Goal: Transaction & Acquisition: Purchase product/service

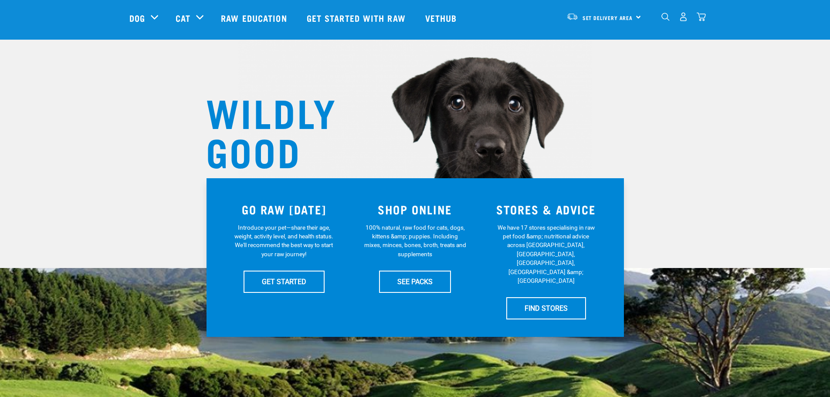
scroll to position [44, 0]
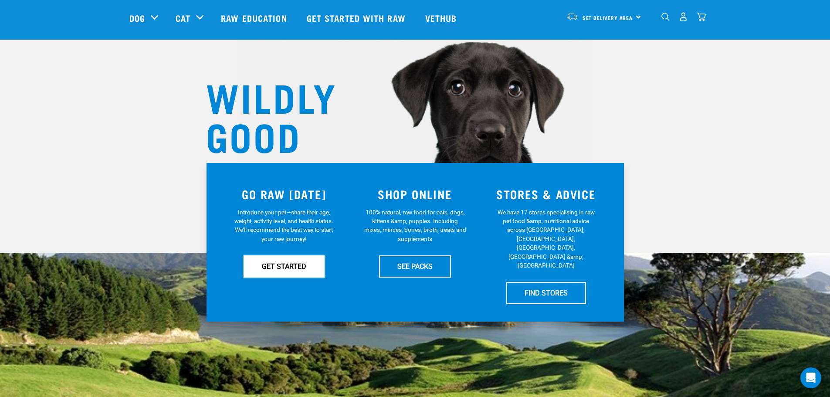
click at [305, 266] on link "GET STARTED" at bounding box center [283, 266] width 81 height 22
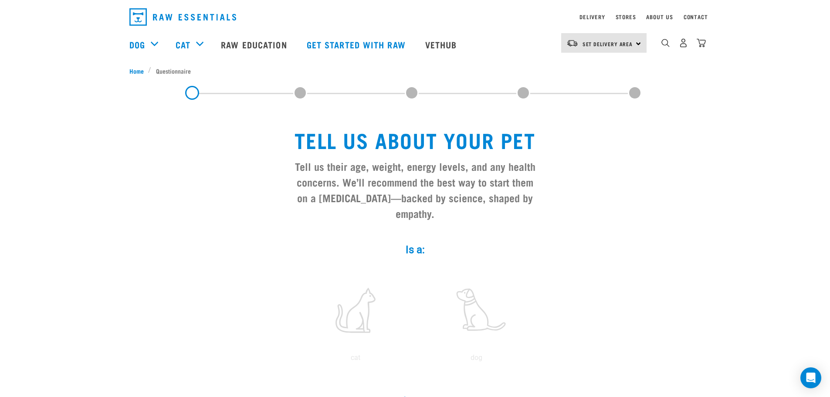
scroll to position [44, 0]
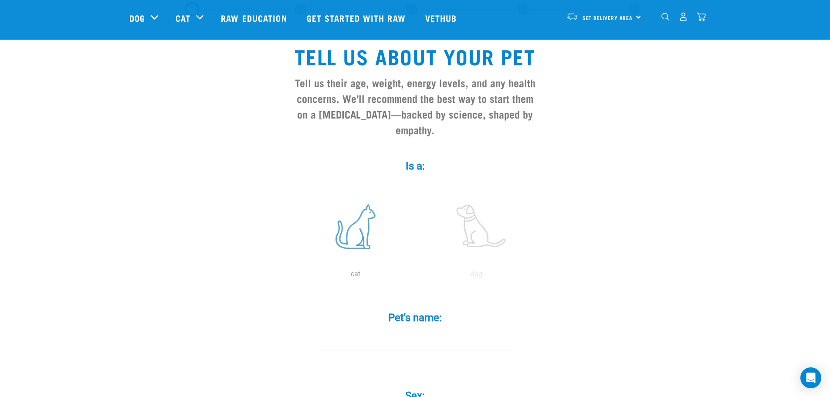
click at [356, 232] on label at bounding box center [356, 226] width 118 height 74
click at [295, 276] on input "radio" at bounding box center [295, 276] width 0 height 0
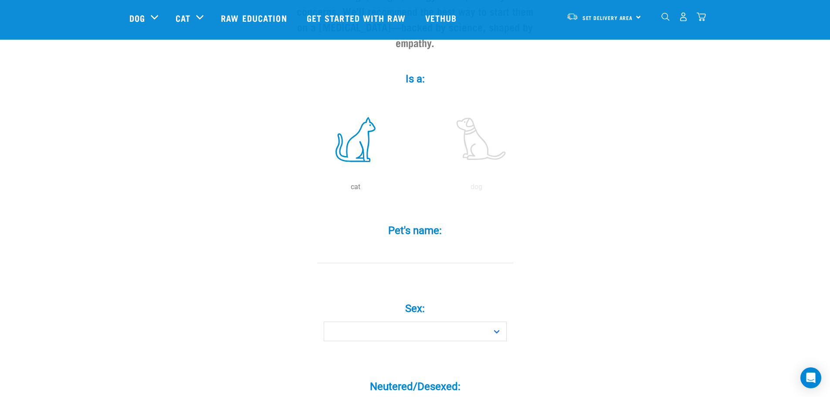
scroll to position [218, 0]
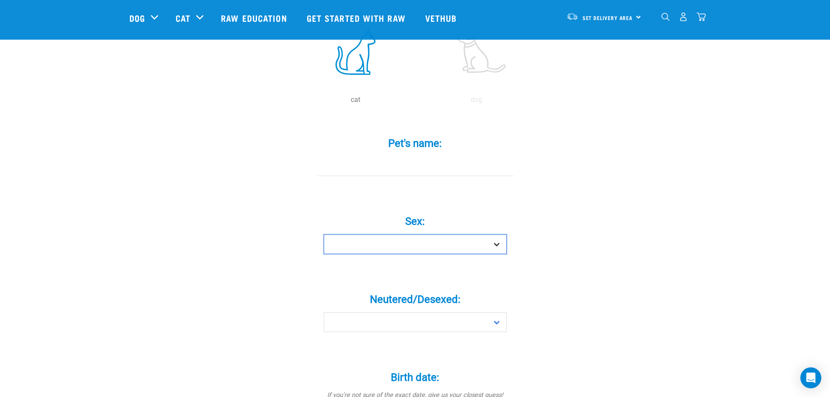
click at [448, 234] on select "Boy Girl" at bounding box center [415, 244] width 183 height 20
select select "girl"
click at [324, 234] on select "Boy Girl" at bounding box center [415, 244] width 183 height 20
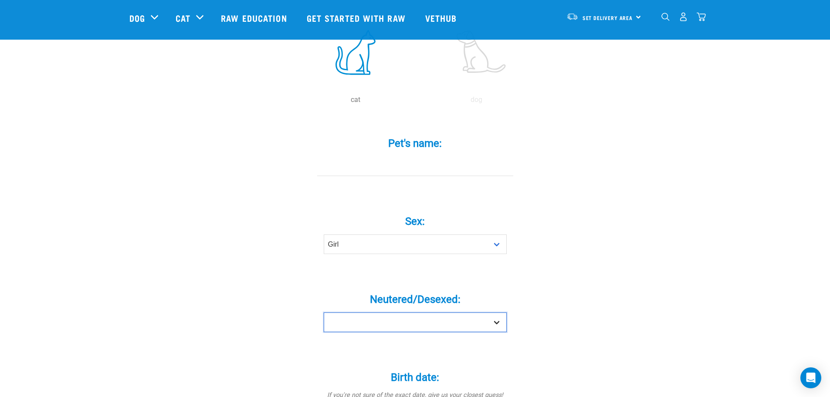
click at [420, 312] on select "Yes No" at bounding box center [415, 322] width 183 height 20
select select "yes"
click at [324, 312] on select "Yes No" at bounding box center [415, 322] width 183 height 20
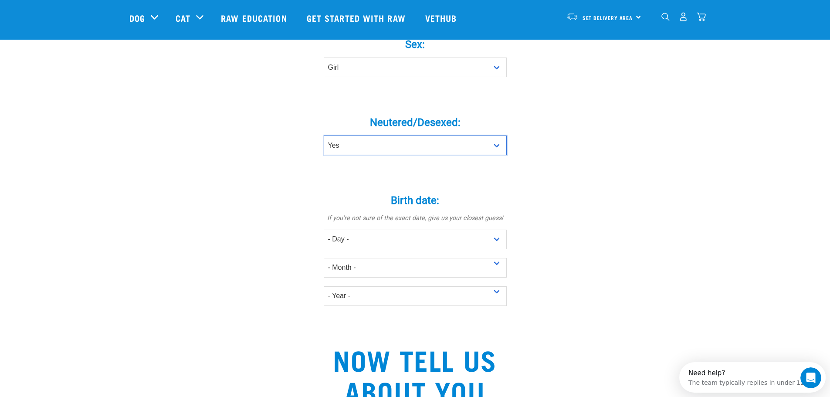
scroll to position [537, 0]
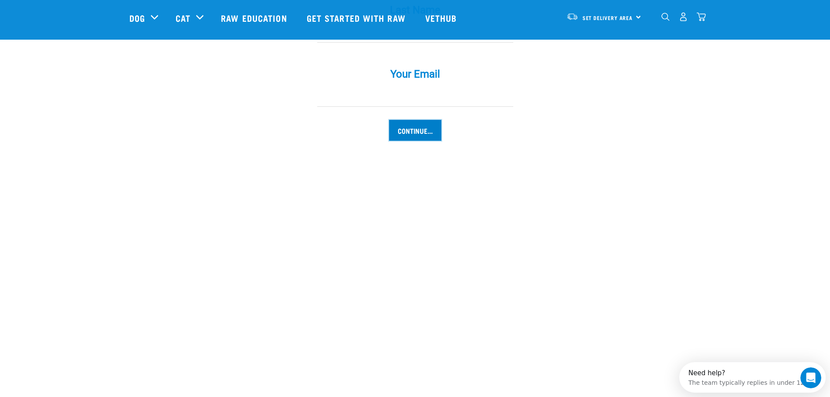
click at [420, 122] on input "Continue..." at bounding box center [415, 130] width 52 height 21
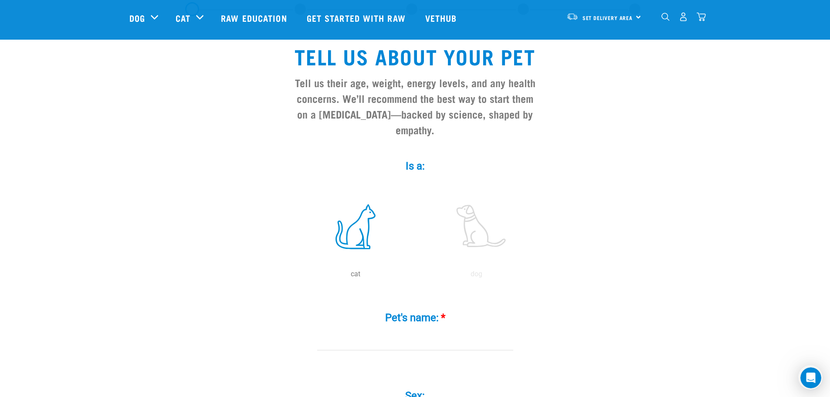
scroll to position [0, 0]
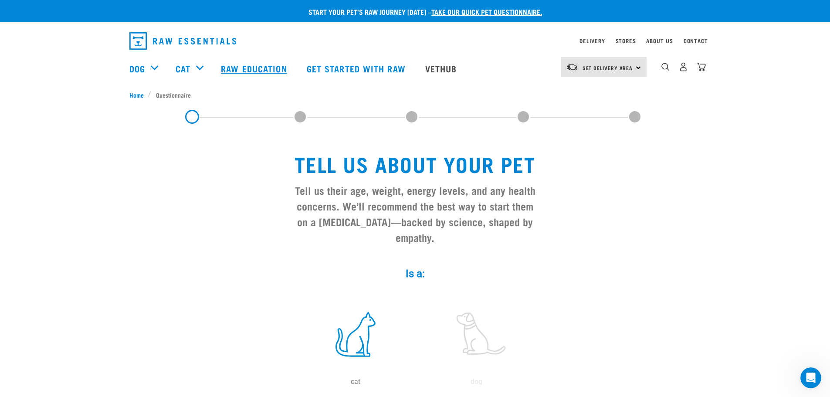
click at [241, 72] on link "Raw Education" at bounding box center [254, 68] width 85 height 35
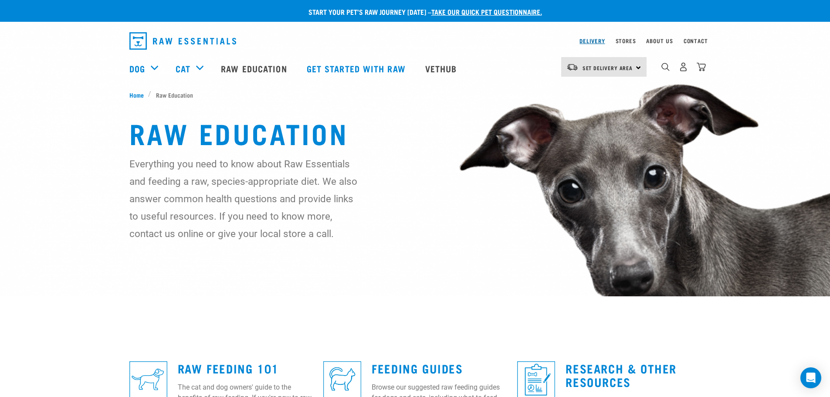
click at [588, 40] on link "Delivery" at bounding box center [591, 40] width 25 height 3
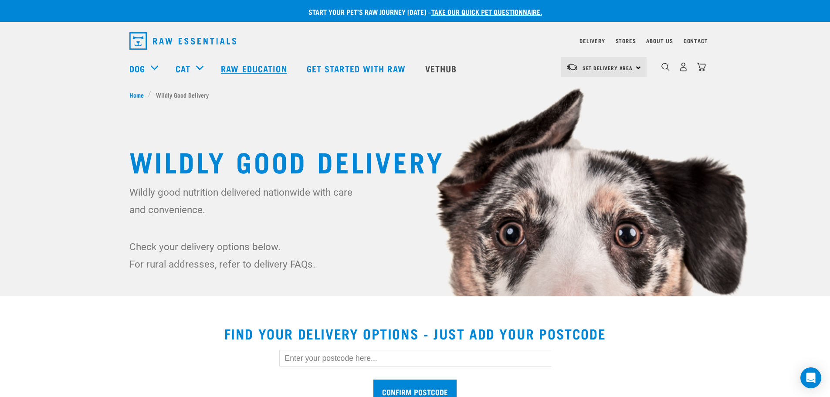
click at [250, 69] on link "Raw Education" at bounding box center [254, 68] width 85 height 35
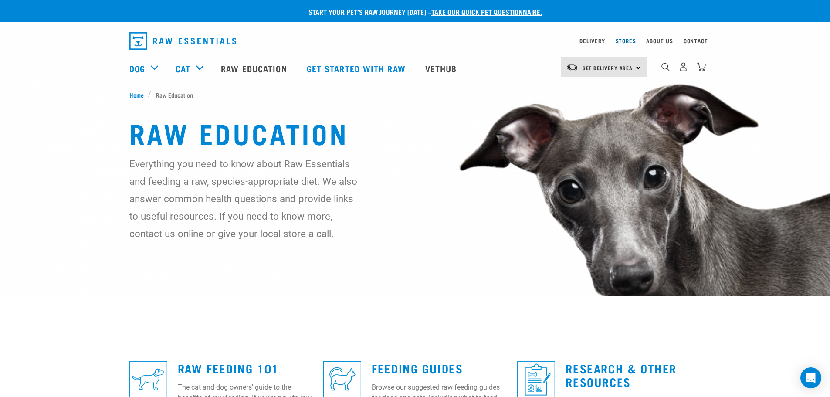
click at [623, 40] on link "Stores" at bounding box center [625, 40] width 20 height 3
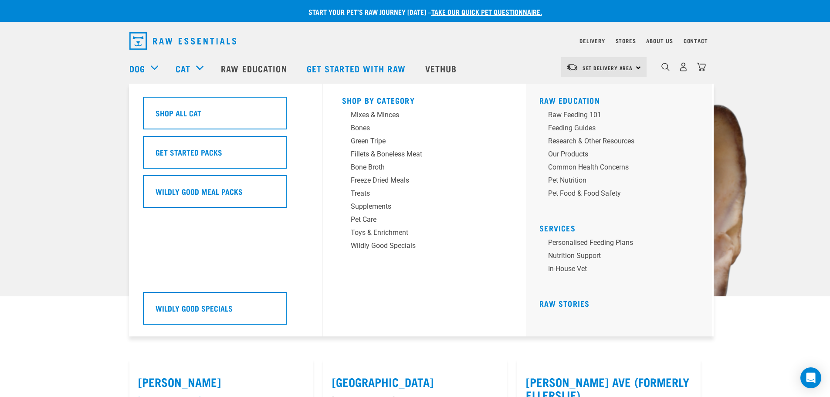
click at [198, 96] on div "Shop All Cat Get Started Packs Wildly Good Meal Packs Wildly Good Specials" at bounding box center [230, 210] width 185 height 253
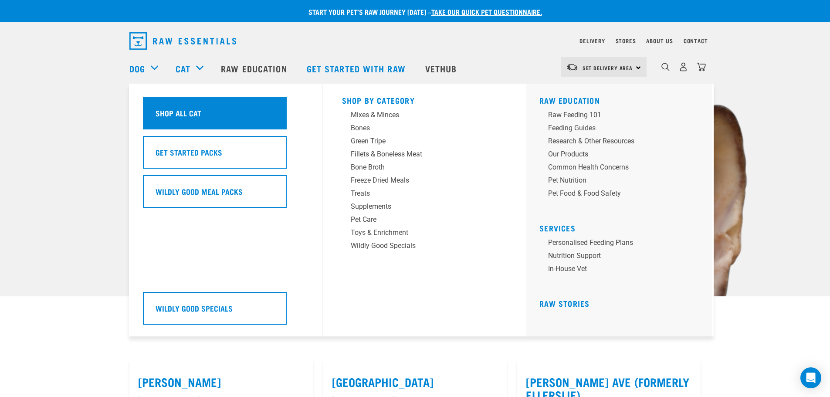
click at [198, 100] on div "Shop All Cat" at bounding box center [215, 113] width 144 height 33
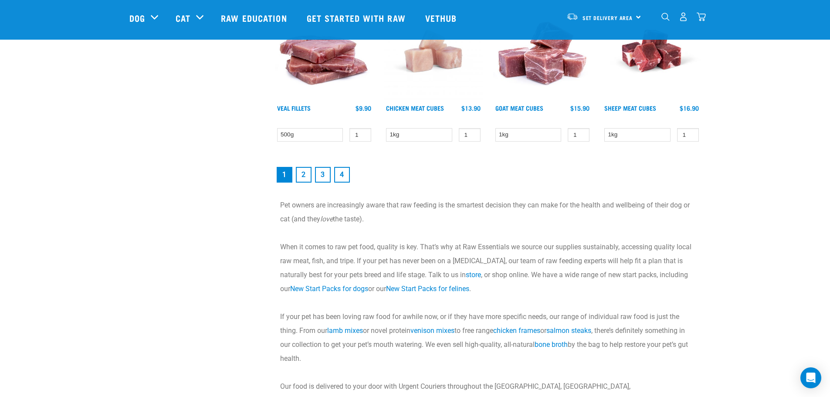
scroll to position [1263, 0]
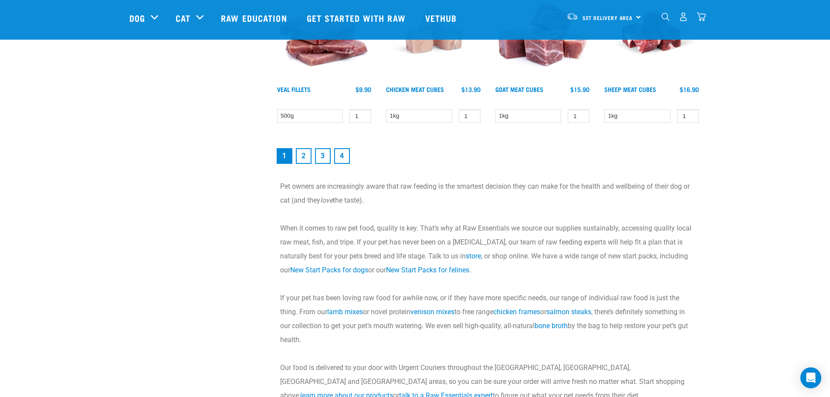
click at [305, 154] on link "2" at bounding box center [304, 156] width 16 height 16
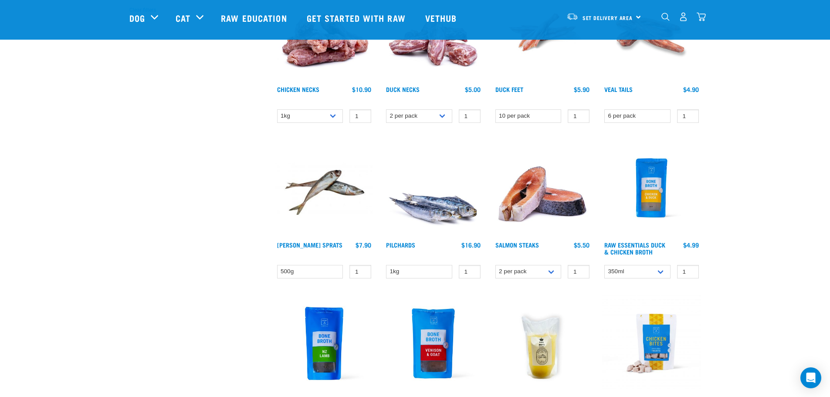
scroll to position [305, 0]
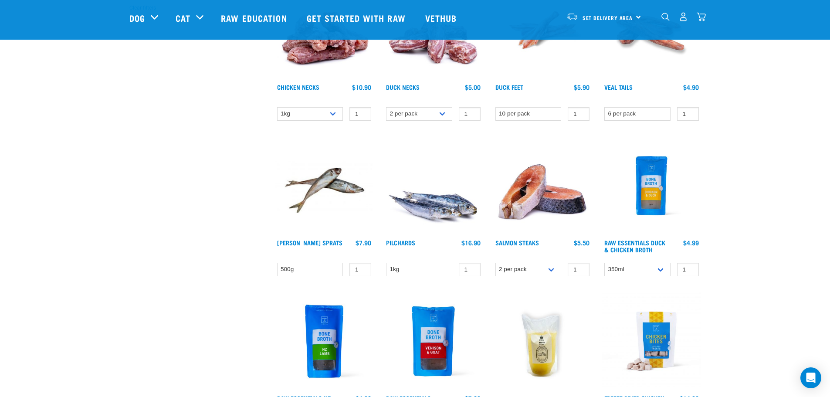
click at [557, 193] on img at bounding box center [542, 185] width 99 height 99
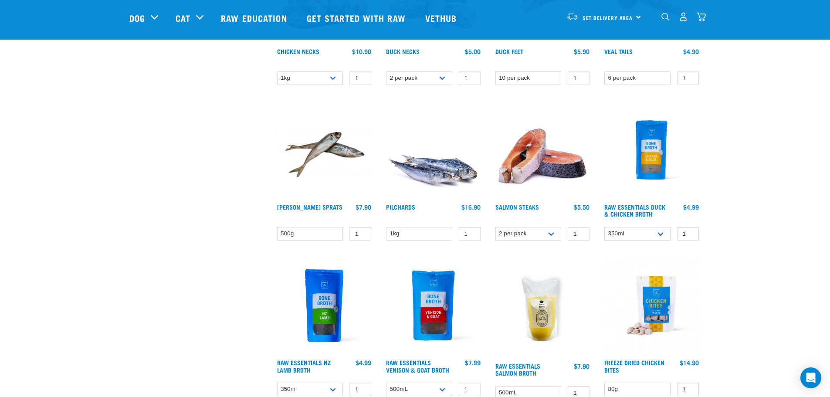
scroll to position [325, 0]
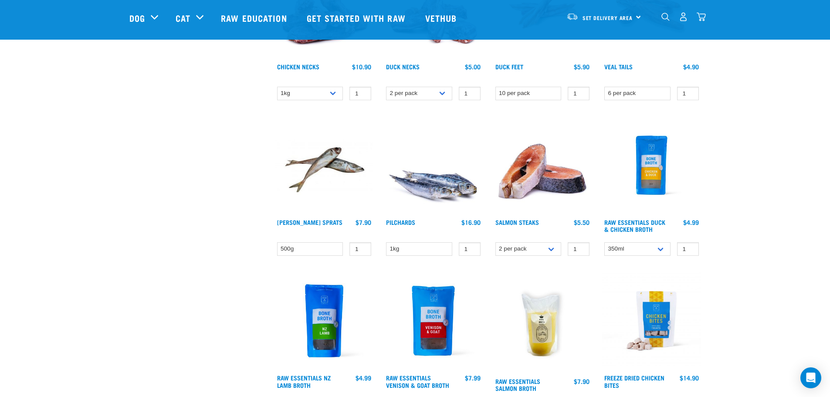
click at [436, 187] on img at bounding box center [433, 165] width 99 height 99
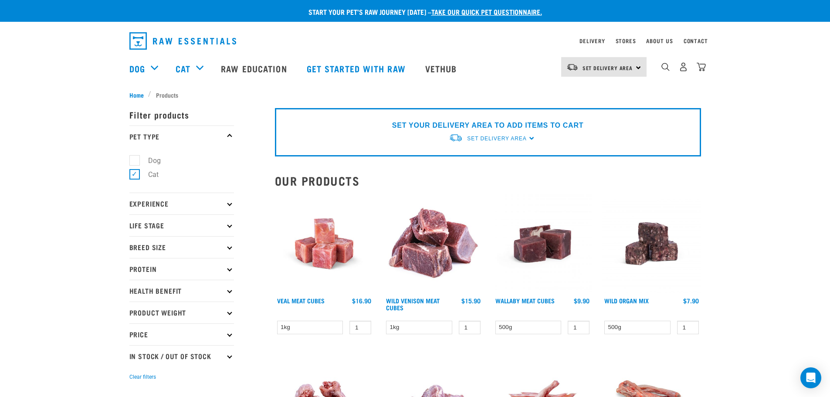
click at [199, 32] on img "dropdown navigation" at bounding box center [182, 40] width 107 height 17
click at [202, 37] on img "dropdown navigation" at bounding box center [182, 40] width 107 height 17
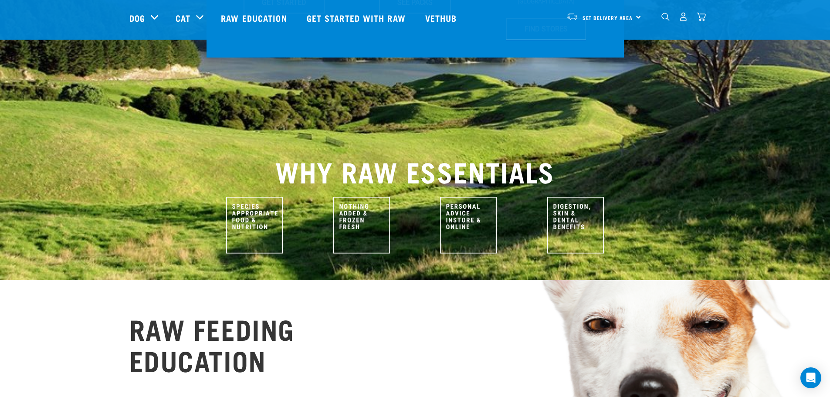
scroll to position [218, 0]
